Goal: Task Accomplishment & Management: Manage account settings

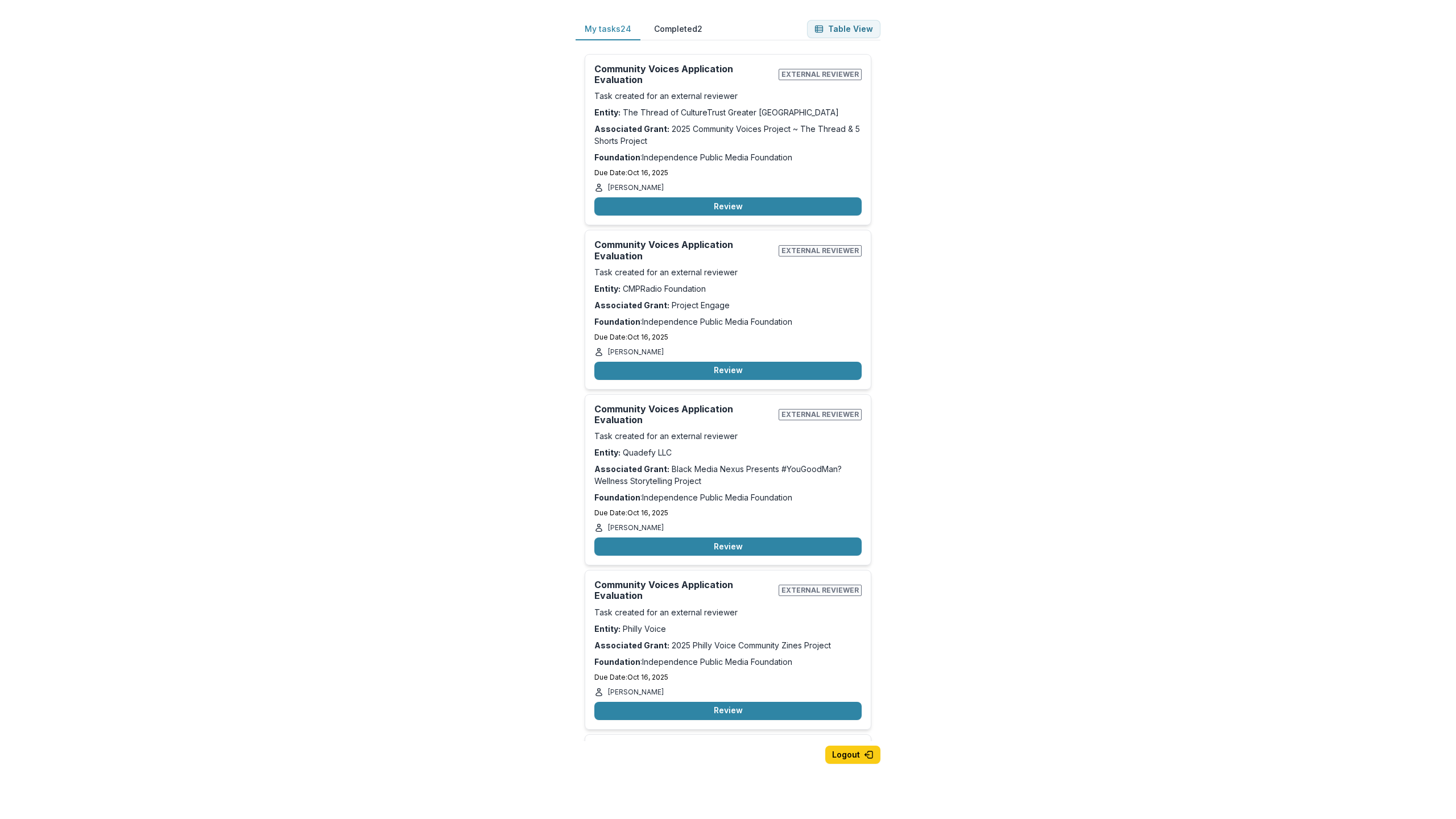
click at [1140, 16] on div "My tasks 24 Completed 2 Table View Community Voices Application Evaluation Exte…" at bounding box center [728, 409] width 1456 height 819
click at [859, 754] on button "Logout" at bounding box center [853, 754] width 56 height 18
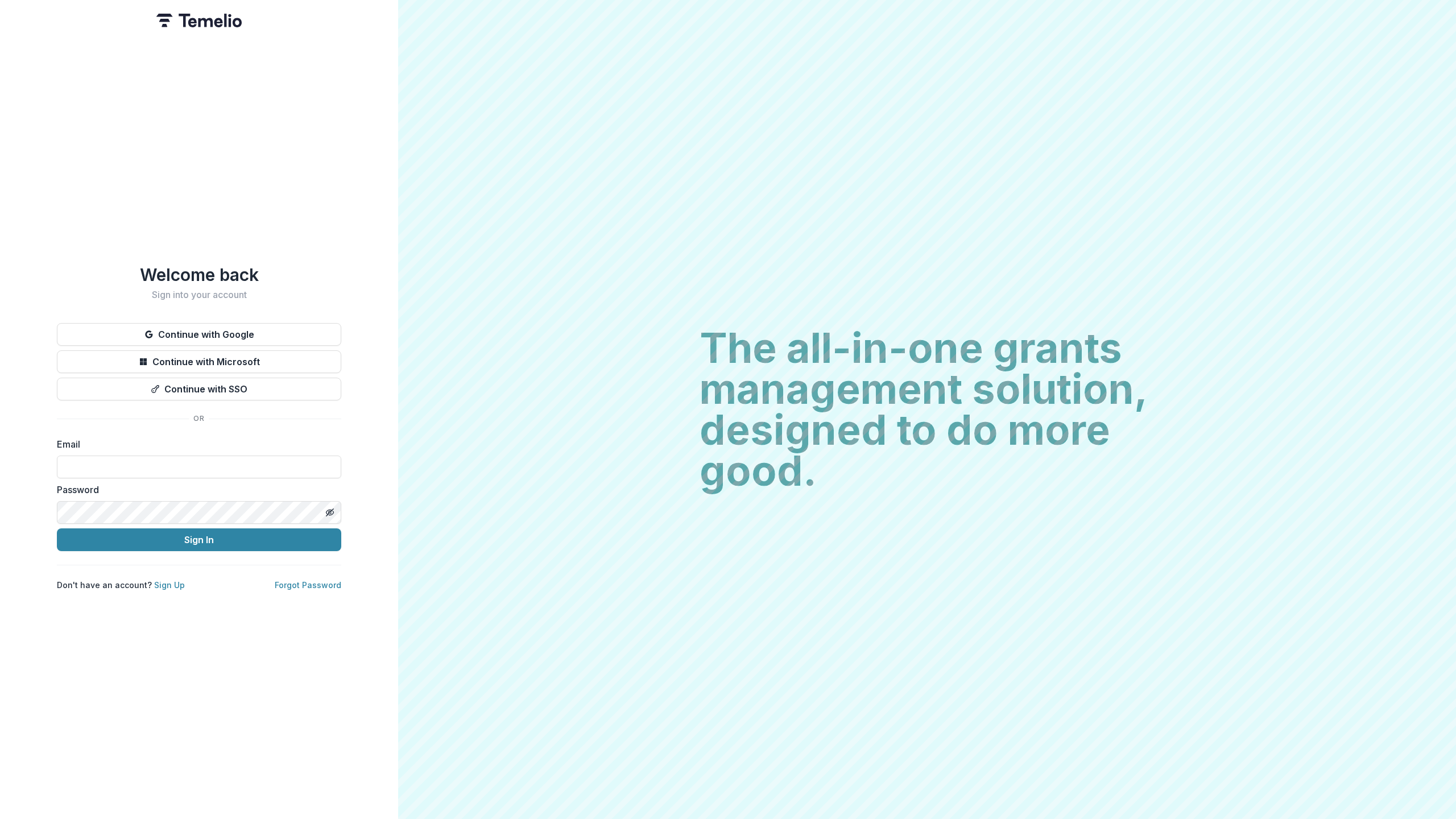
click at [1455, 0] on div "The all-in-one grants management solution, designed to do more good. The all-in…" at bounding box center [927, 409] width 1058 height 819
click at [726, 39] on div "The all-in-one grants management solution, designed to do more good. The all-in…" at bounding box center [927, 409] width 1058 height 819
click at [731, 5] on div "The all-in-one grants management solution, designed to do more good. The all-in…" at bounding box center [927, 409] width 1058 height 819
click at [815, 260] on div "The all-in-one grants management solution, designed to do more good. The all-in…" at bounding box center [927, 409] width 1058 height 819
click at [1210, 332] on div "The all-in-one grants management solution, designed to do more good. The all-in…" at bounding box center [927, 409] width 1058 height 819
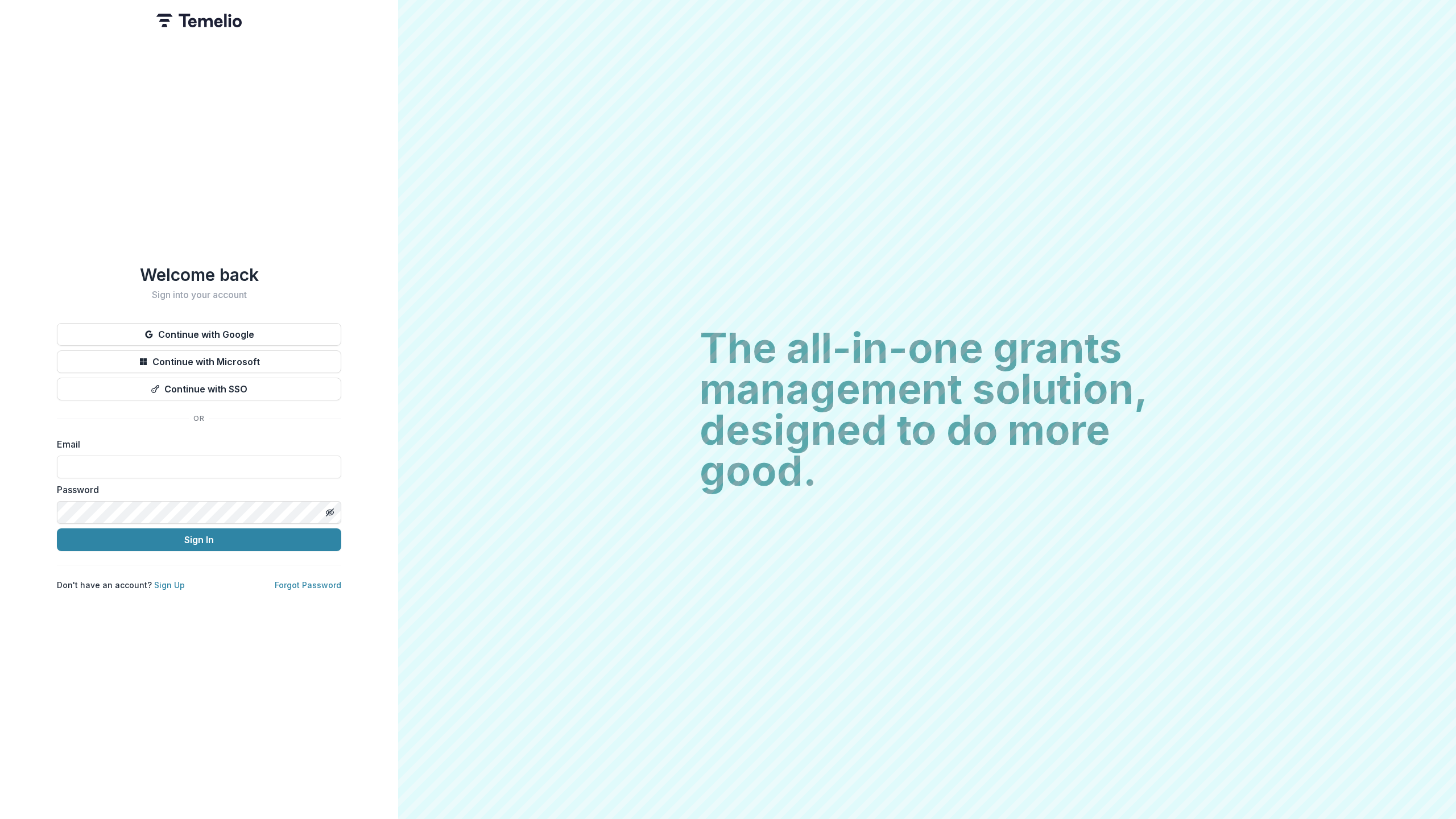
click at [1371, 125] on div "The all-in-one grants management solution, designed to do more good. The all-in…" at bounding box center [927, 409] width 1058 height 819
click at [1372, 125] on div "The all-in-one grants management solution, designed to do more good. The all-in…" at bounding box center [927, 409] width 1058 height 819
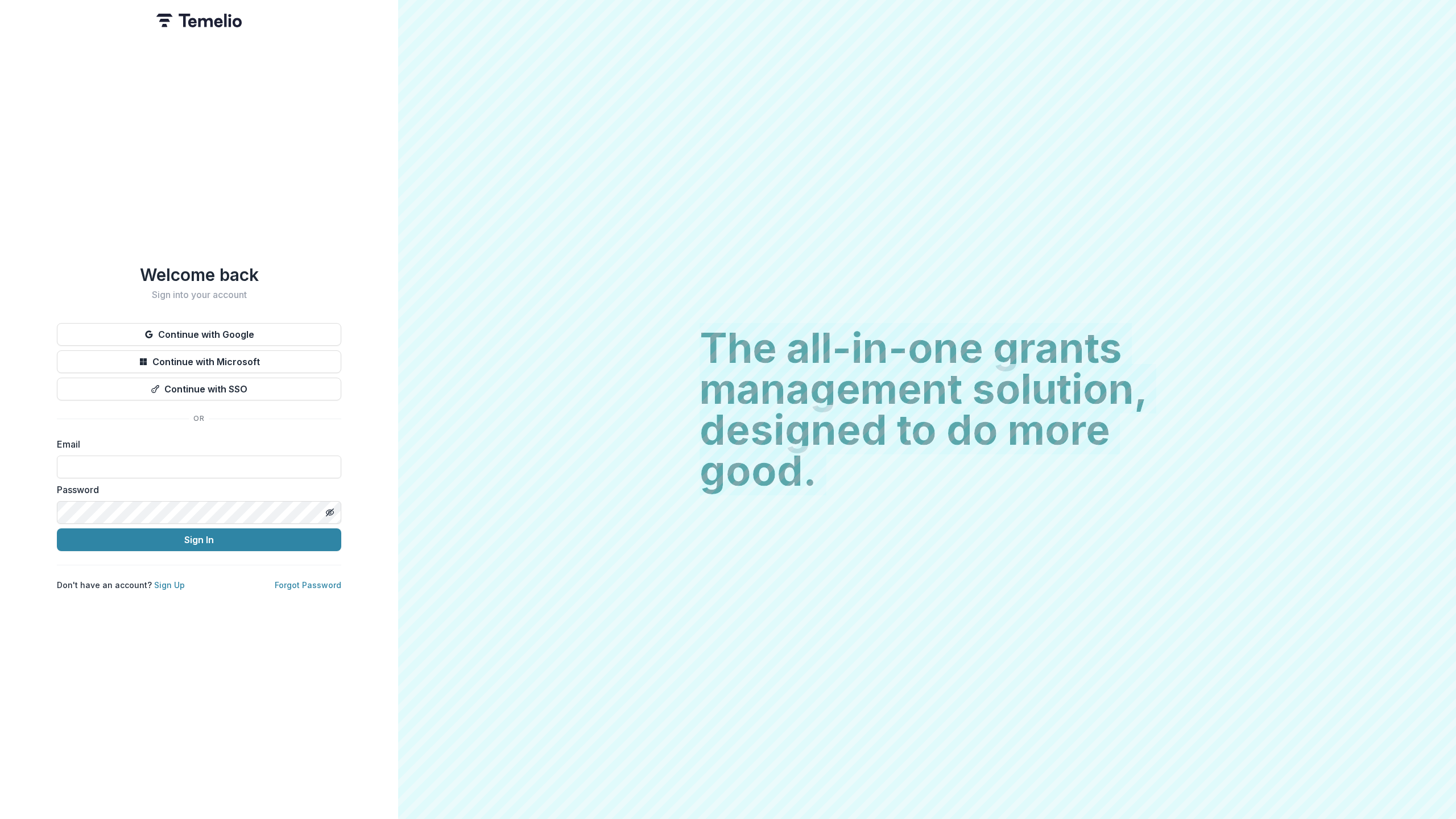
click at [1372, 125] on div "The all-in-one grants management solution, designed to do more good. The all-in…" at bounding box center [927, 409] width 1058 height 819
click at [1383, 11] on div "The all-in-one grants management solution, designed to do more good. The all-in…" at bounding box center [927, 409] width 1058 height 819
click at [1385, 11] on div "The all-in-one grants management solution, designed to do more good. The all-in…" at bounding box center [927, 409] width 1058 height 819
click at [657, 789] on div "The all-in-one grants management solution, designed to do more good. The all-in…" at bounding box center [927, 409] width 1058 height 819
